Goal: Transaction & Acquisition: Purchase product/service

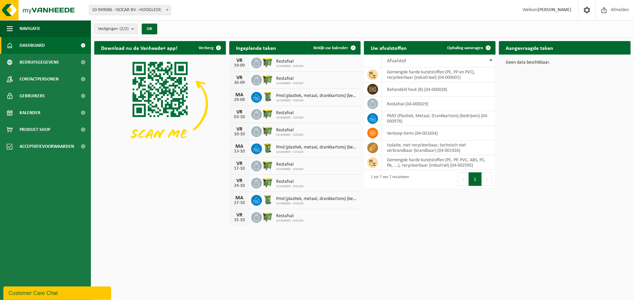
click at [549, 132] on div "Download nu de Vanheede+ app! Verberg Ingeplande taken Bekijk uw kalender VR 19…" at bounding box center [363, 133] width 540 height 191
click at [330, 47] on span "Bekijk uw kalender" at bounding box center [331, 48] width 35 height 4
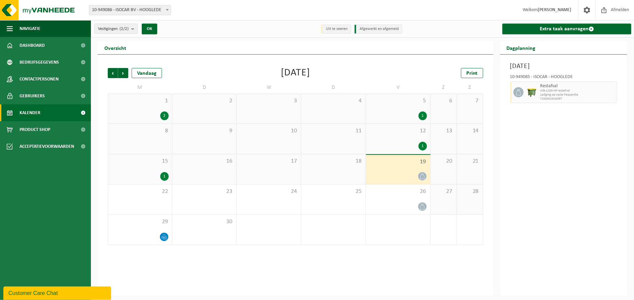
click at [161, 175] on div "1" at bounding box center [164, 176] width 8 height 9
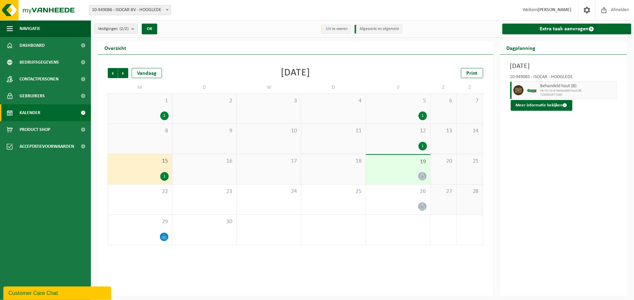
click at [168, 113] on div "2" at bounding box center [164, 115] width 8 height 9
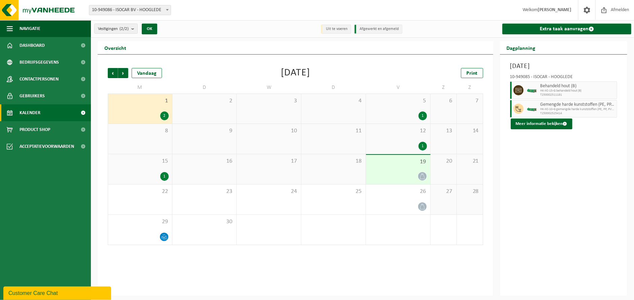
click at [423, 116] on div "1" at bounding box center [423, 115] width 8 height 9
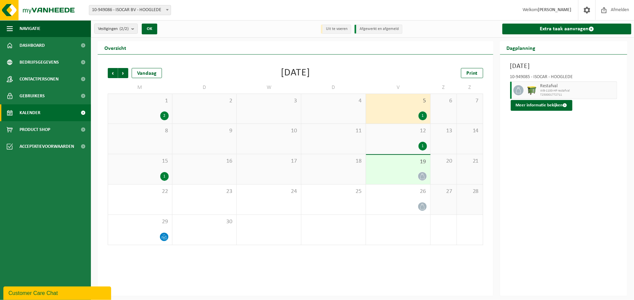
click at [422, 143] on div "1" at bounding box center [423, 146] width 8 height 9
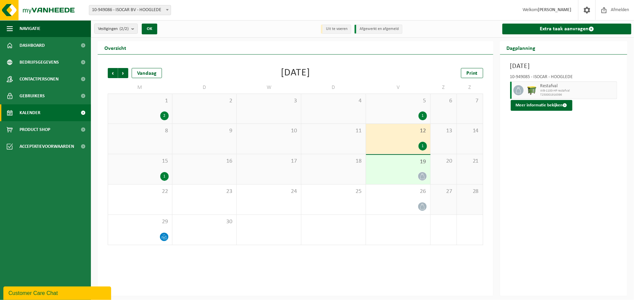
click at [161, 178] on div "1" at bounding box center [164, 176] width 8 height 9
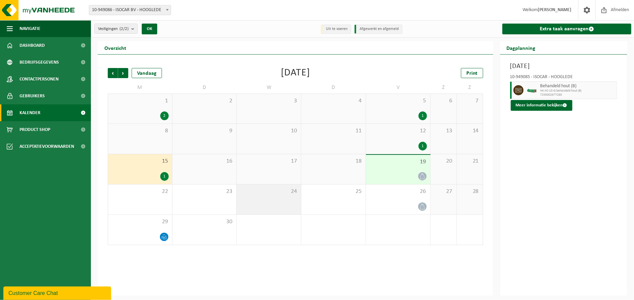
click at [287, 200] on div "24" at bounding box center [269, 200] width 64 height 30
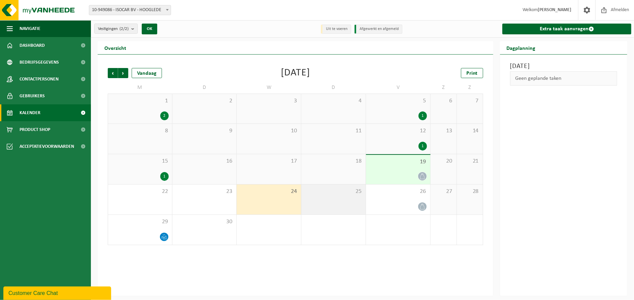
click at [335, 198] on div "25" at bounding box center [333, 200] width 64 height 30
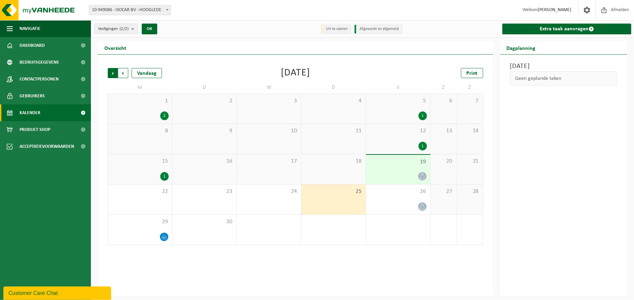
click at [124, 73] on span "Volgende" at bounding box center [123, 73] width 10 height 10
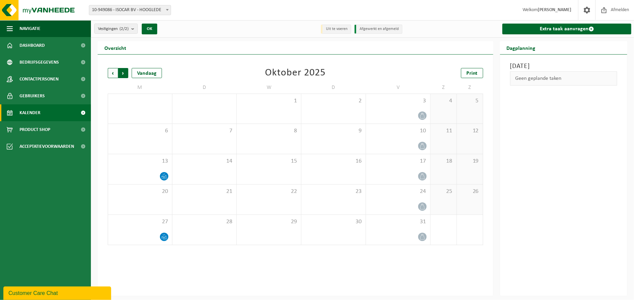
click at [114, 74] on span "Vorige" at bounding box center [113, 73] width 10 height 10
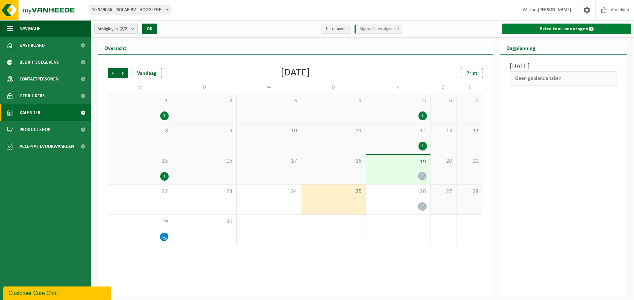
click at [559, 29] on link "Extra taak aanvragen" at bounding box center [566, 29] width 129 height 11
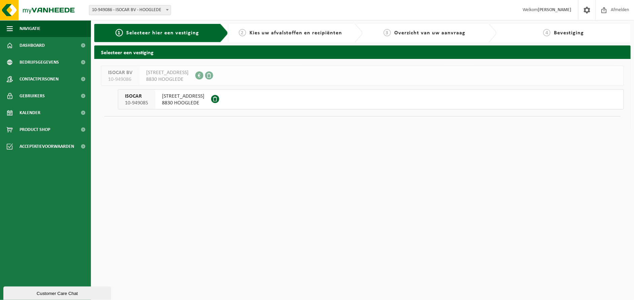
click at [141, 99] on span "ISOCAR" at bounding box center [136, 96] width 23 height 7
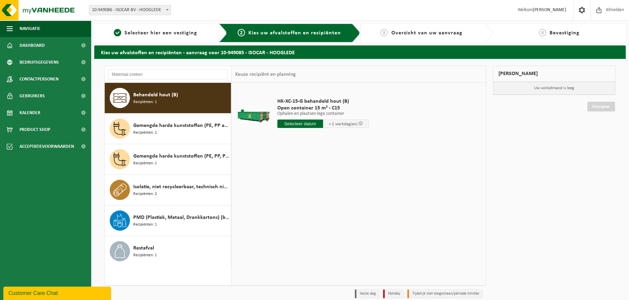
click at [170, 90] on div "Behandeld hout (B) Recipiënten: 1" at bounding box center [181, 98] width 96 height 20
click at [307, 124] on input "text" at bounding box center [301, 124] width 46 height 8
click at [297, 125] on input "text" at bounding box center [301, 124] width 46 height 8
click at [294, 193] on div "23" at bounding box center [296, 194] width 12 height 11
type input "Van 2025-09-23"
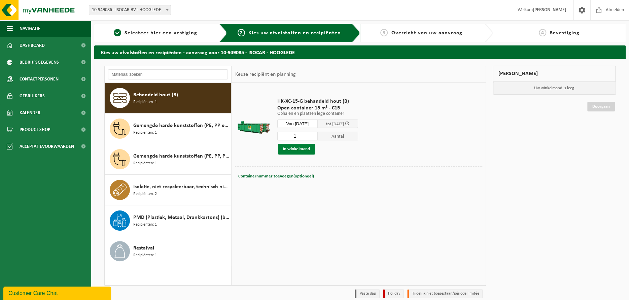
click at [295, 147] on button "In winkelmand" at bounding box center [296, 149] width 37 height 11
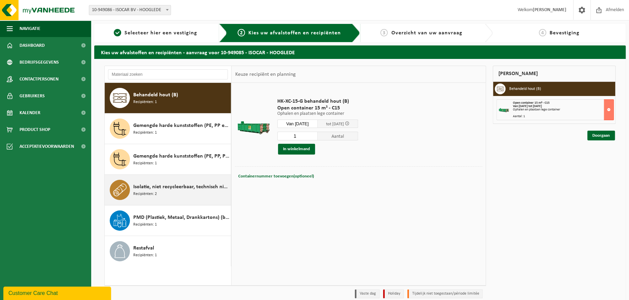
click at [181, 193] on div "Isolatie, niet recycleerbaar, technisch niet verbrandbaar (brandbaar) Recipiënt…" at bounding box center [181, 190] width 96 height 20
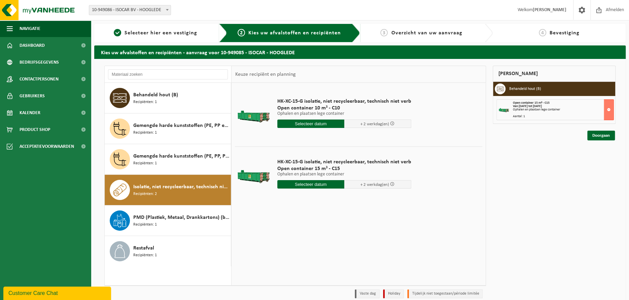
click at [312, 123] on input "text" at bounding box center [311, 124] width 67 height 8
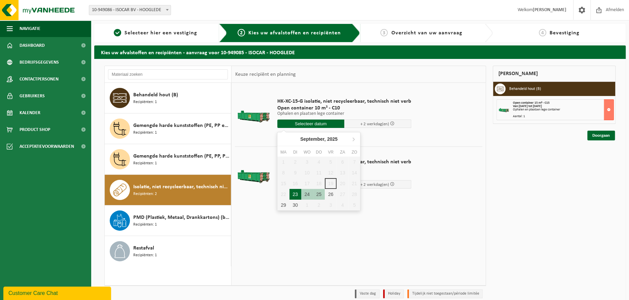
click at [297, 196] on div "23" at bounding box center [296, 194] width 12 height 11
type input "Van 2025-09-23"
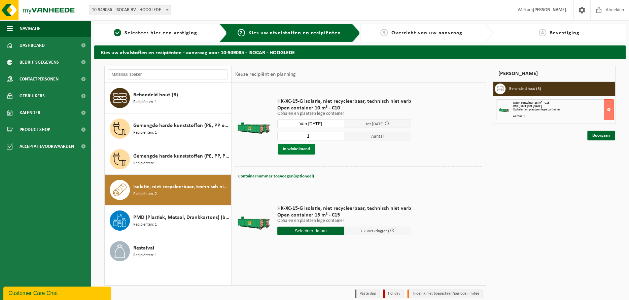
click at [297, 151] on button "In winkelmand" at bounding box center [296, 149] width 37 height 11
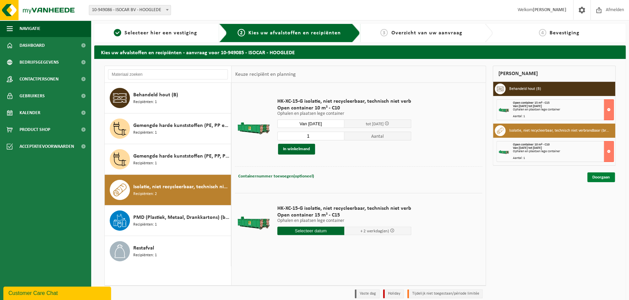
click at [599, 177] on link "Doorgaan" at bounding box center [602, 177] width 28 height 10
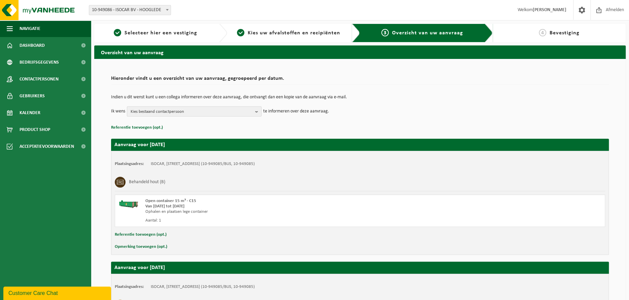
click at [234, 111] on span "Kies bestaand contactpersoon" at bounding box center [192, 112] width 122 height 10
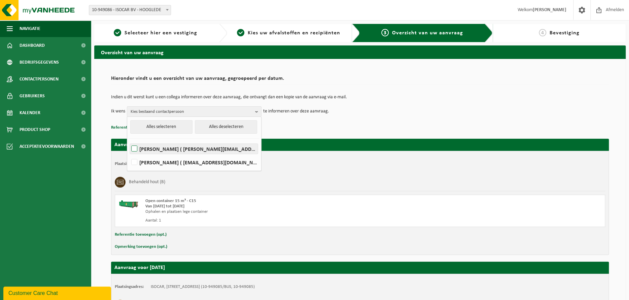
click at [199, 149] on label "GILLES LEDAINE ( gilles.ledaine@westcool.be )" at bounding box center [194, 149] width 128 height 10
click at [129, 140] on input "GILLES LEDAINE ( gilles.ledaine@westcool.be )" at bounding box center [129, 140] width 0 height 0
checkbox input "true"
click at [404, 108] on td "Ik wens GILLES LEDAINE Alles selecteren Alles deselecteren GILLES LEDAINE ( gil…" at bounding box center [360, 111] width 498 height 10
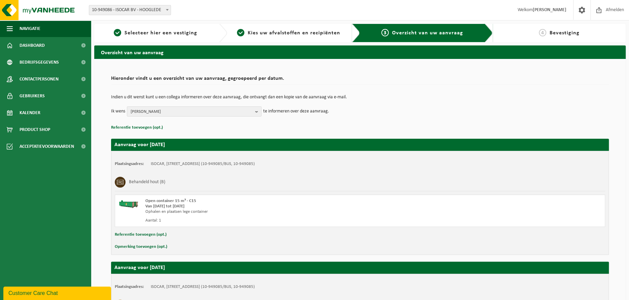
click at [362, 95] on p "Indien u dit wenst kunt u een collega informeren over deze aanvraag, die ontvan…" at bounding box center [360, 97] width 498 height 5
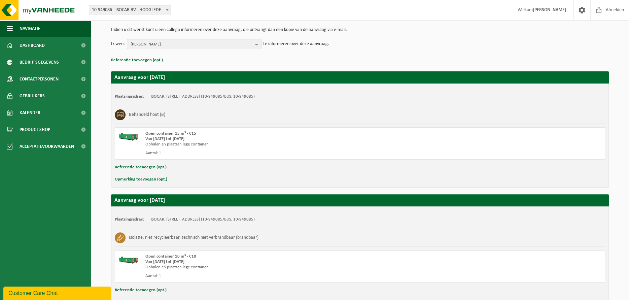
scroll to position [111, 0]
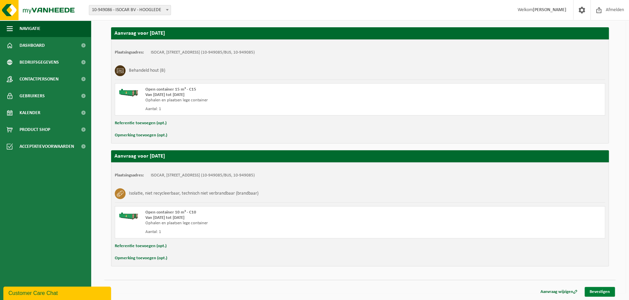
click at [593, 290] on link "Bevestigen" at bounding box center [600, 292] width 30 height 10
